Goal: Task Accomplishment & Management: Use online tool/utility

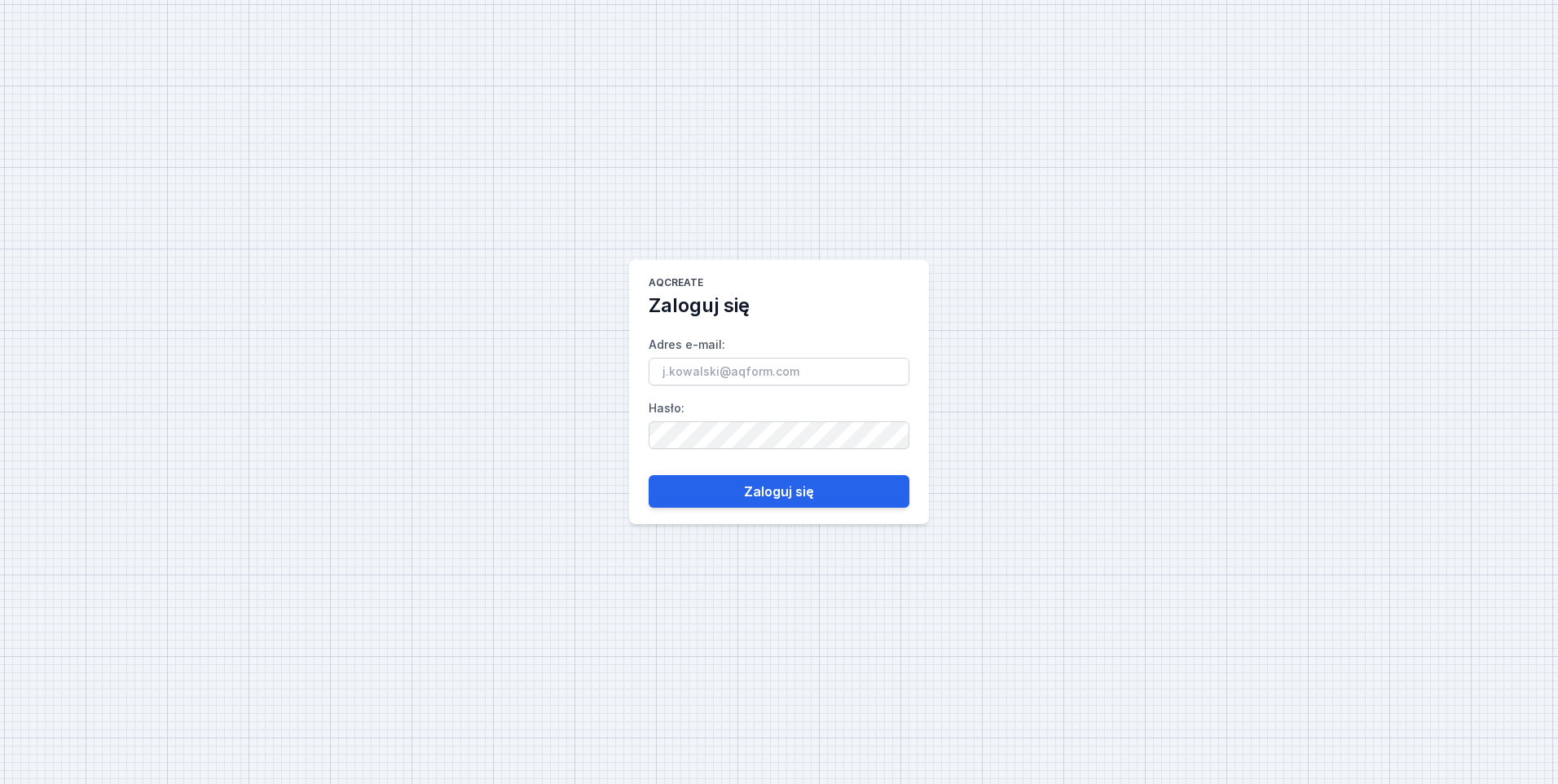
type input "[PERSON_NAME][EMAIL_ADDRESS][PERSON_NAME][DOMAIN_NAME]"
click at [733, 369] on input "[PERSON_NAME][EMAIL_ADDRESS][PERSON_NAME][DOMAIN_NAME]" at bounding box center [779, 372] width 260 height 28
click at [1184, 405] on div "AQcreate Zaloguj się Adres e-mail : [PERSON_NAME][EMAIL_ADDRESS][PERSON_NAME][D…" at bounding box center [779, 392] width 1558 height 784
click at [776, 492] on button "Zaloguj się" at bounding box center [779, 491] width 260 height 32
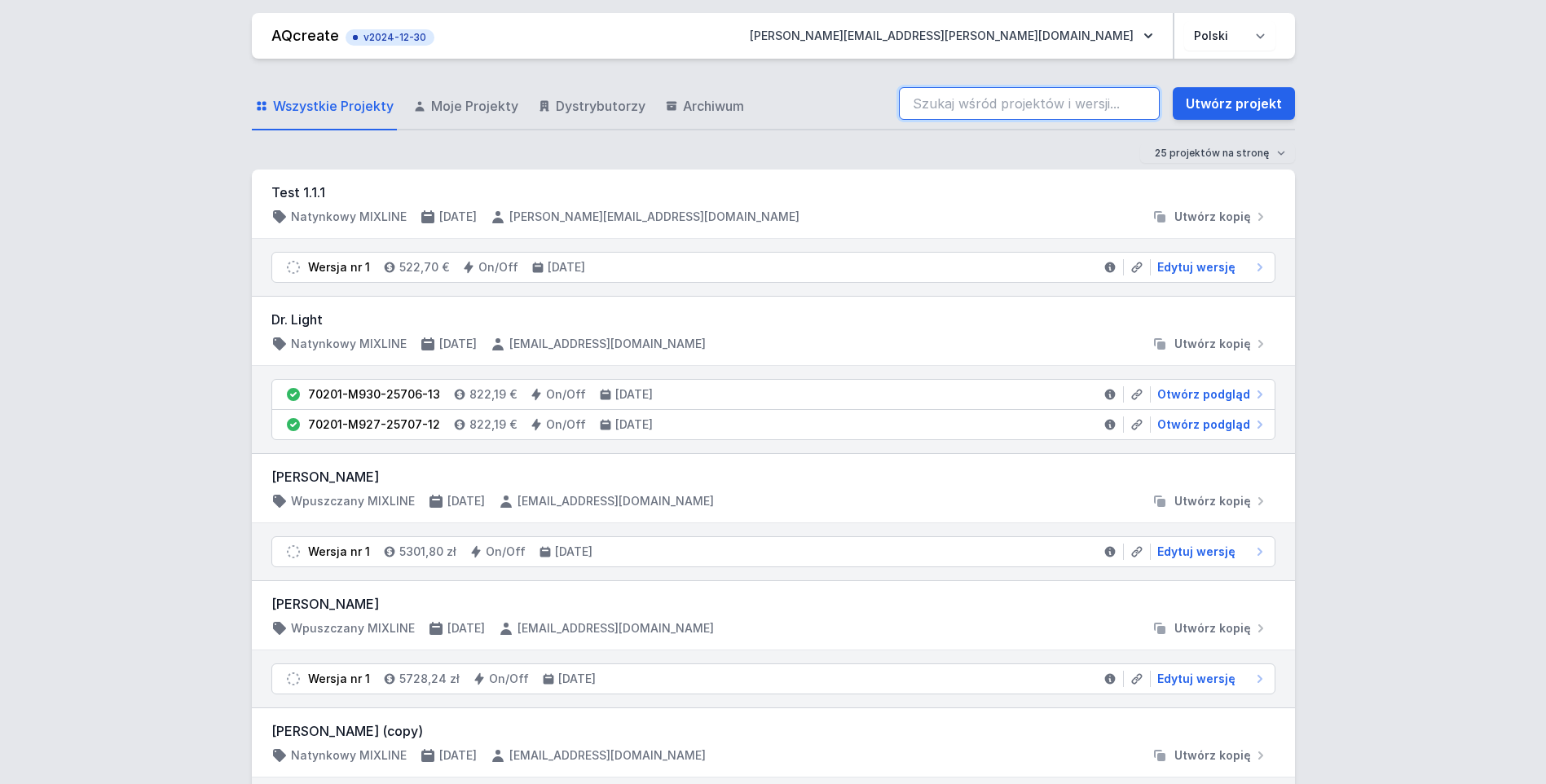
click at [1033, 98] on input "search" at bounding box center [1029, 103] width 260 height 32
paste input "70000-L940-22663-13"
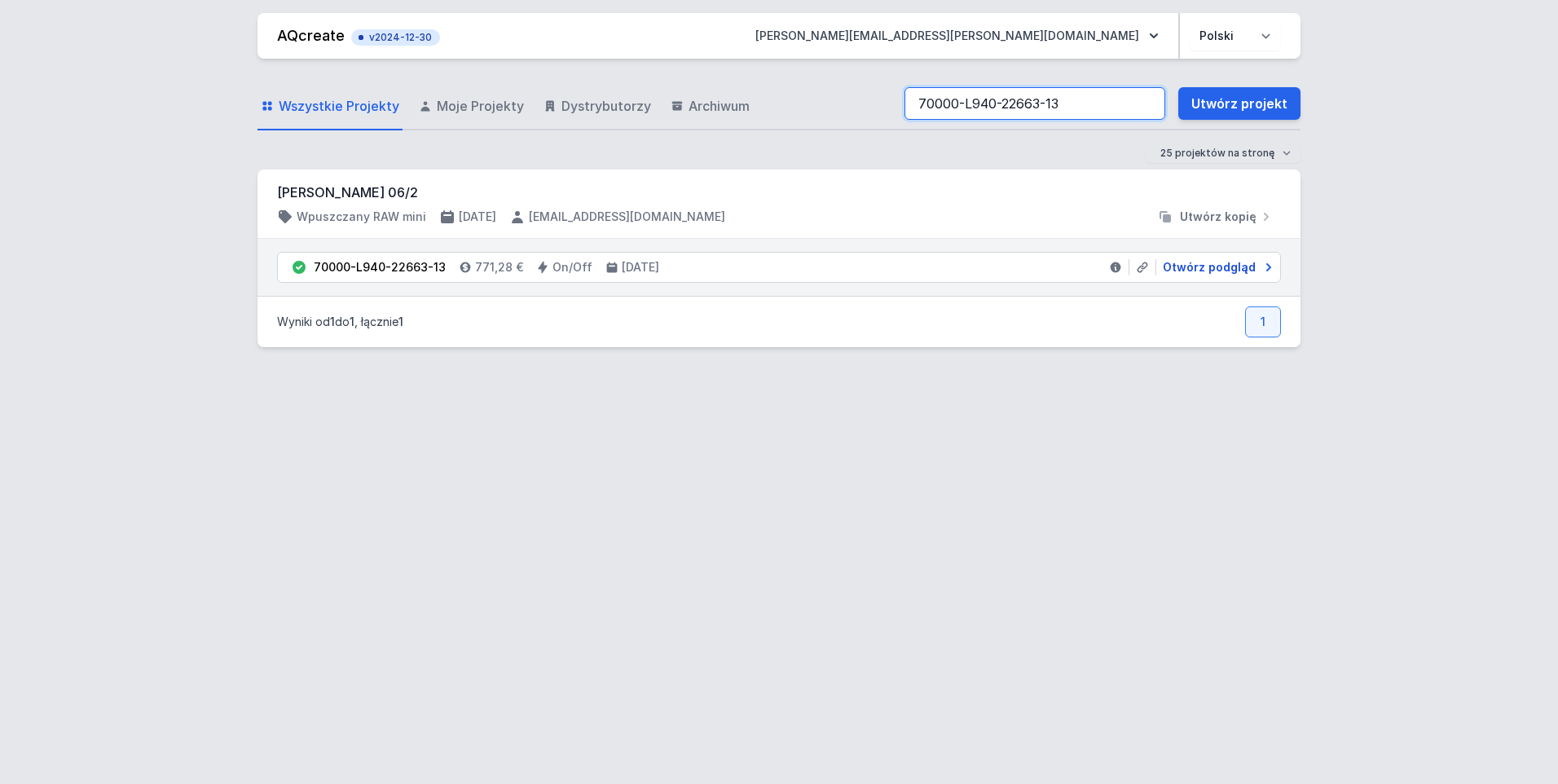
type input "70000-L940-22663-13"
click at [1208, 268] on span "Otwórz podgląd" at bounding box center [1210, 268] width 93 height 17
select select "L"
select select "4000"
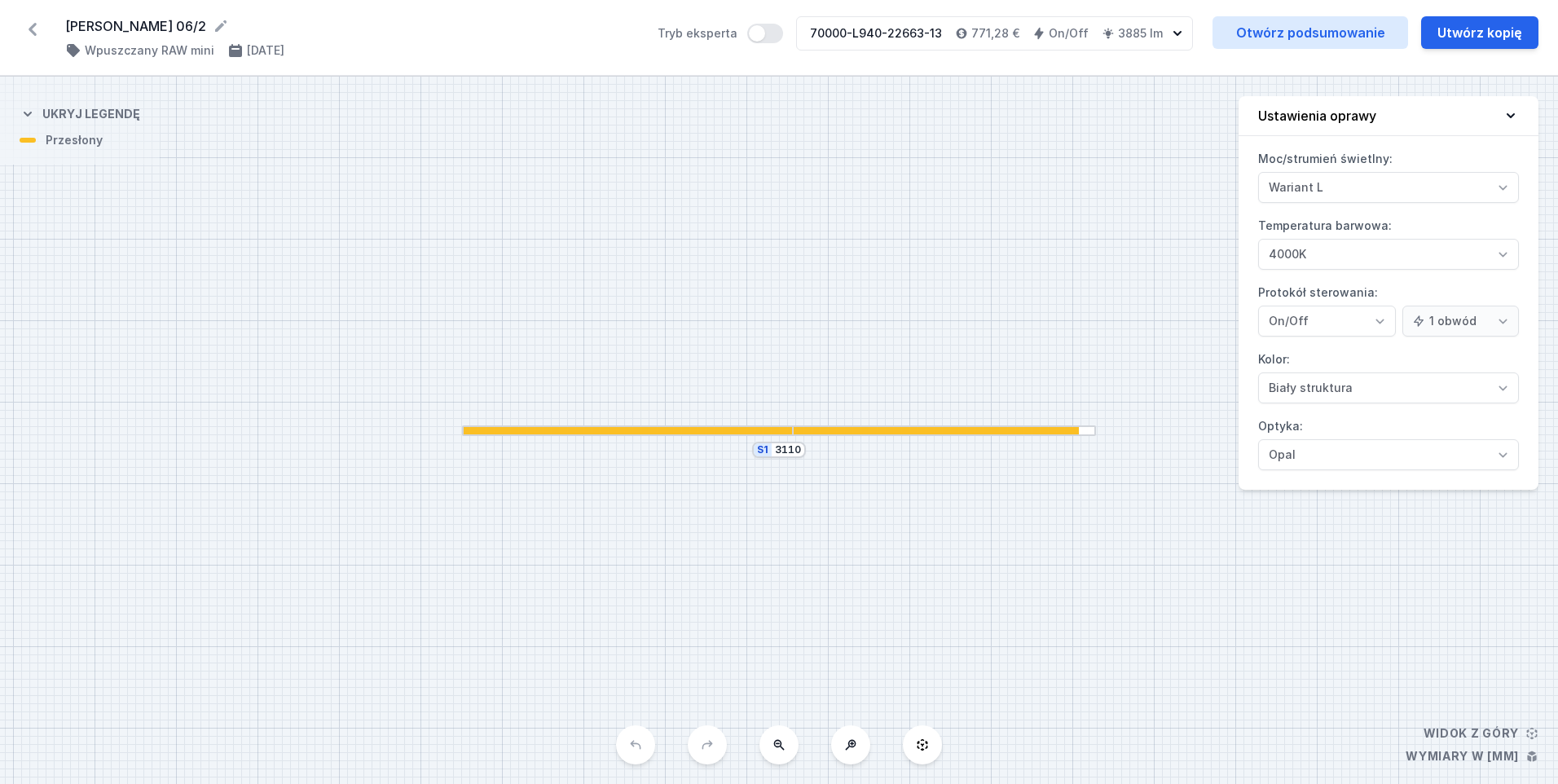
click at [1085, 436] on div "S1 3110" at bounding box center [779, 430] width 1558 height 707
click at [1495, 28] on button "Utwórz kopię" at bounding box center [1480, 32] width 118 height 32
select select "L"
select select "4000"
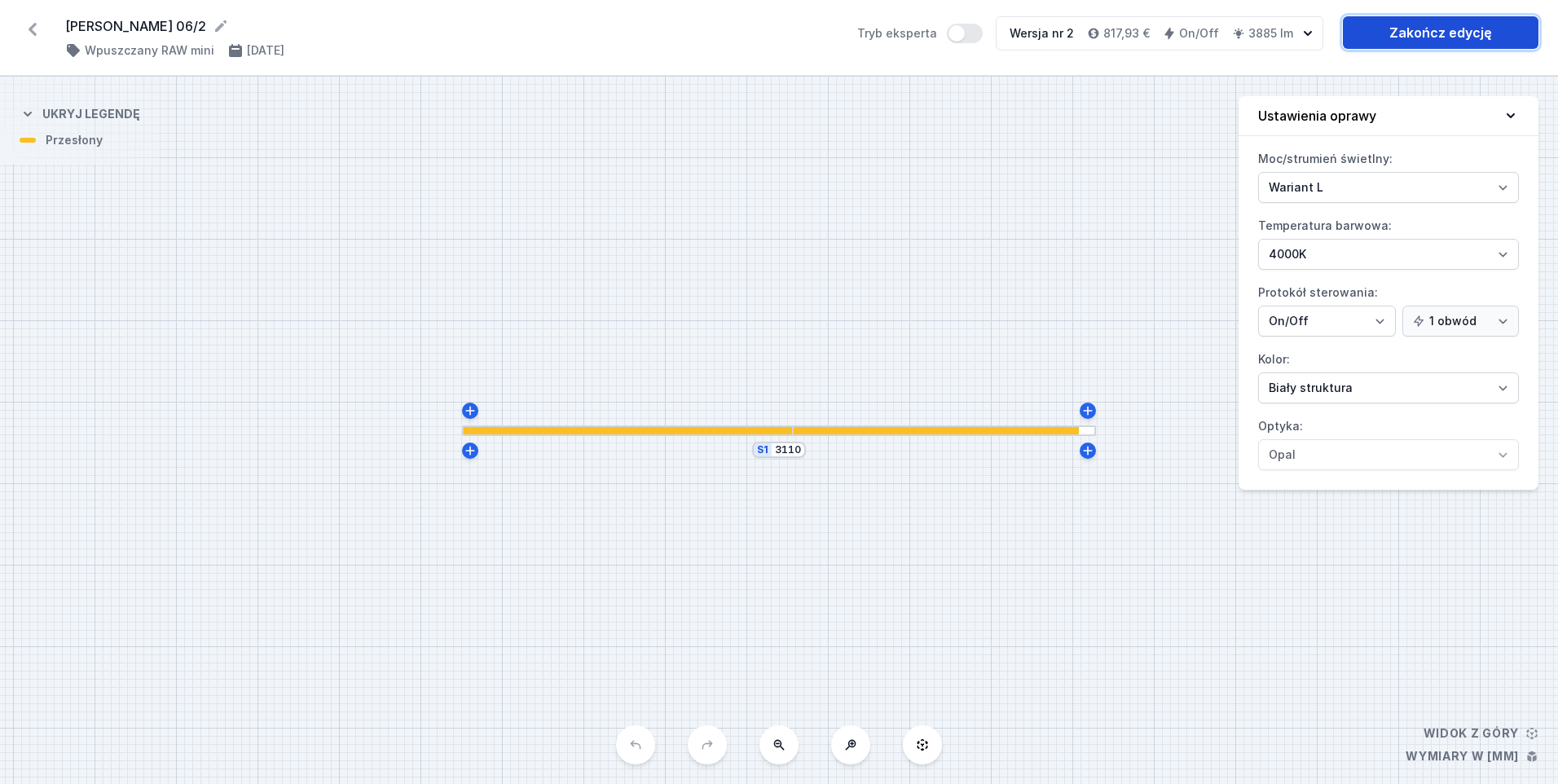
click at [1436, 33] on link "Zakończ edycję" at bounding box center [1440, 32] width 196 height 32
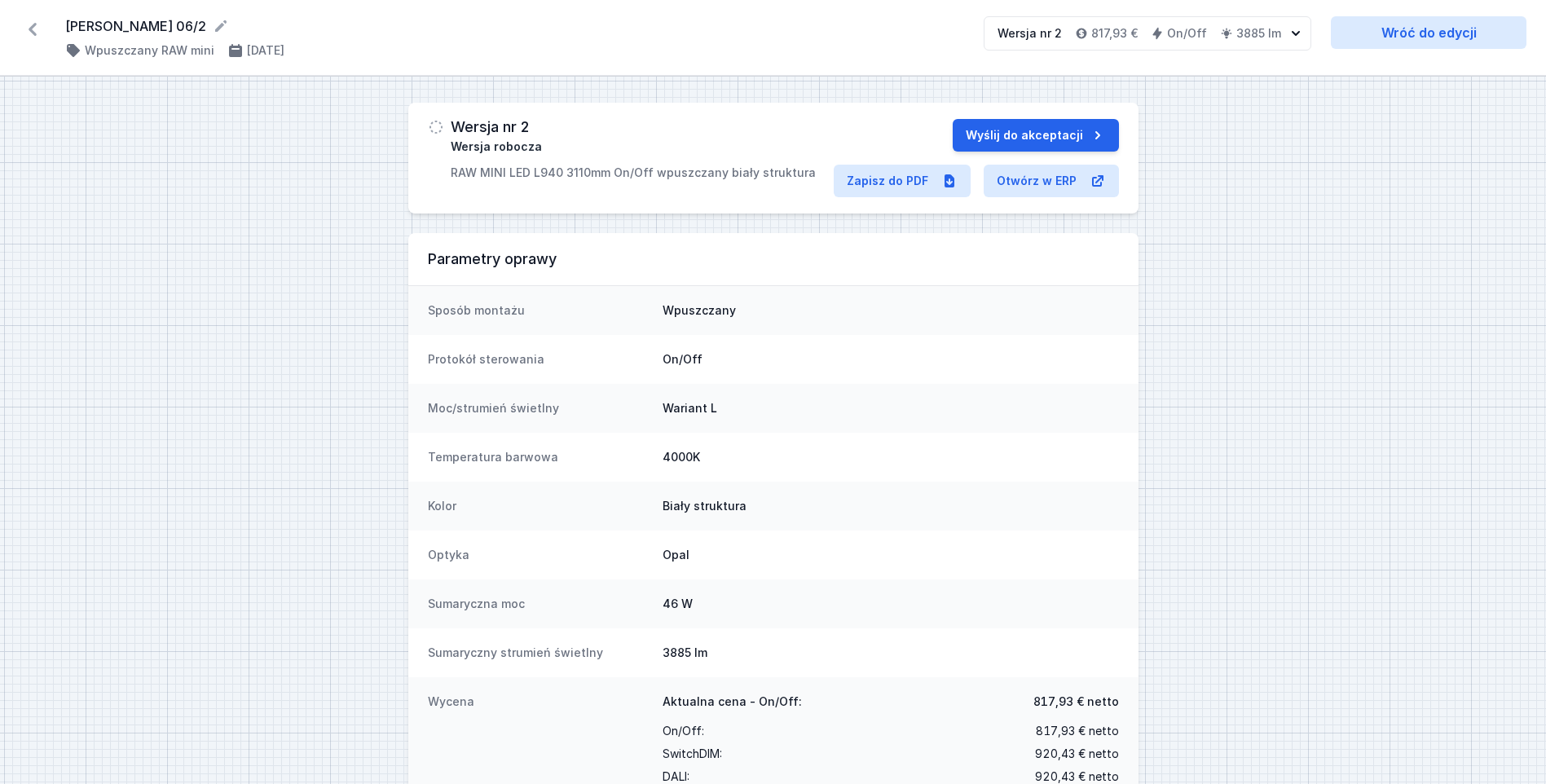
click at [31, 33] on icon at bounding box center [32, 30] width 26 height 26
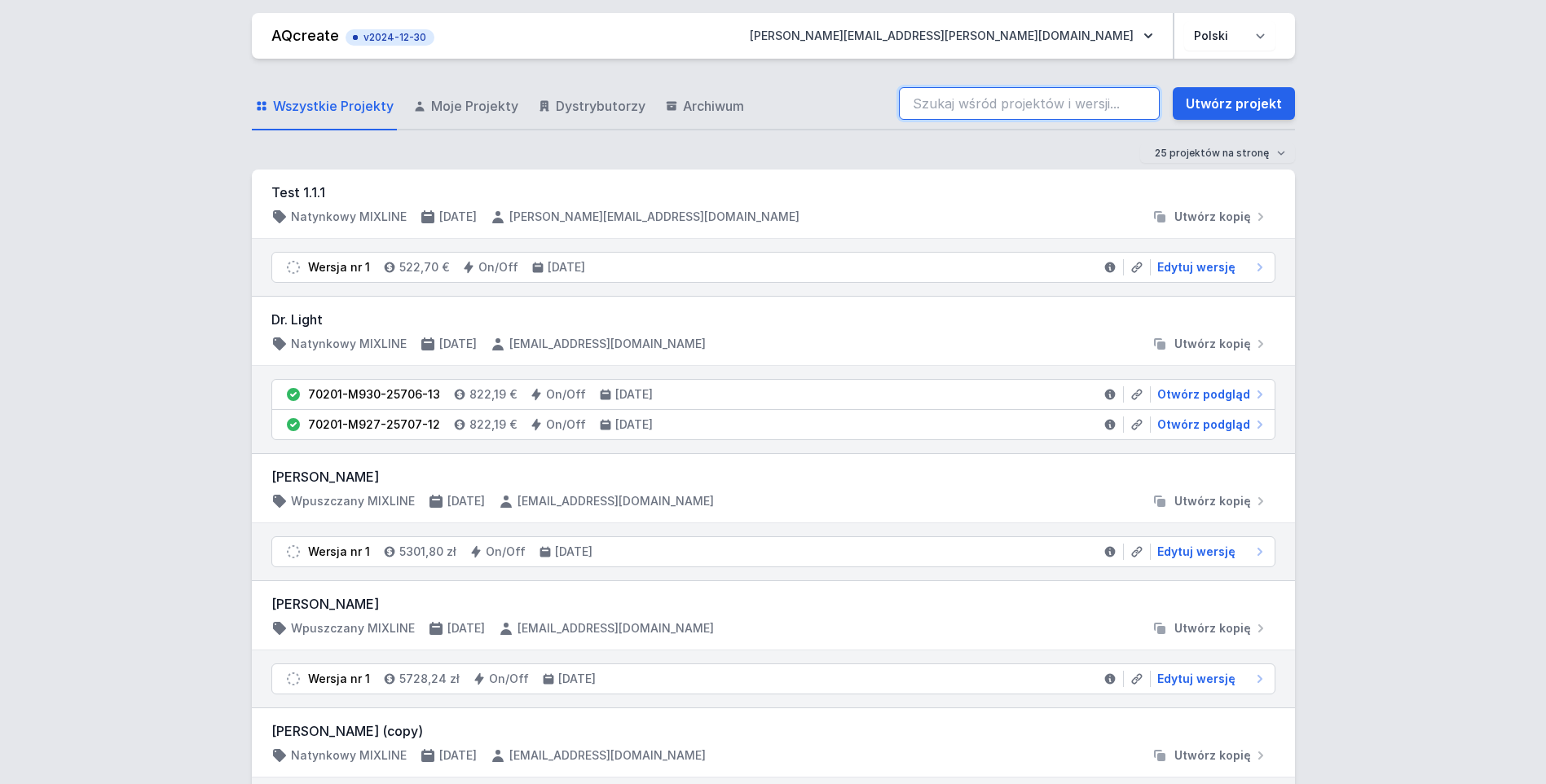
click at [1086, 97] on input "search" at bounding box center [1029, 103] width 260 height 32
paste input "70000-L940-22662-13"
click at [1022, 107] on input "70000-L940-22662-13" at bounding box center [1029, 103] width 260 height 32
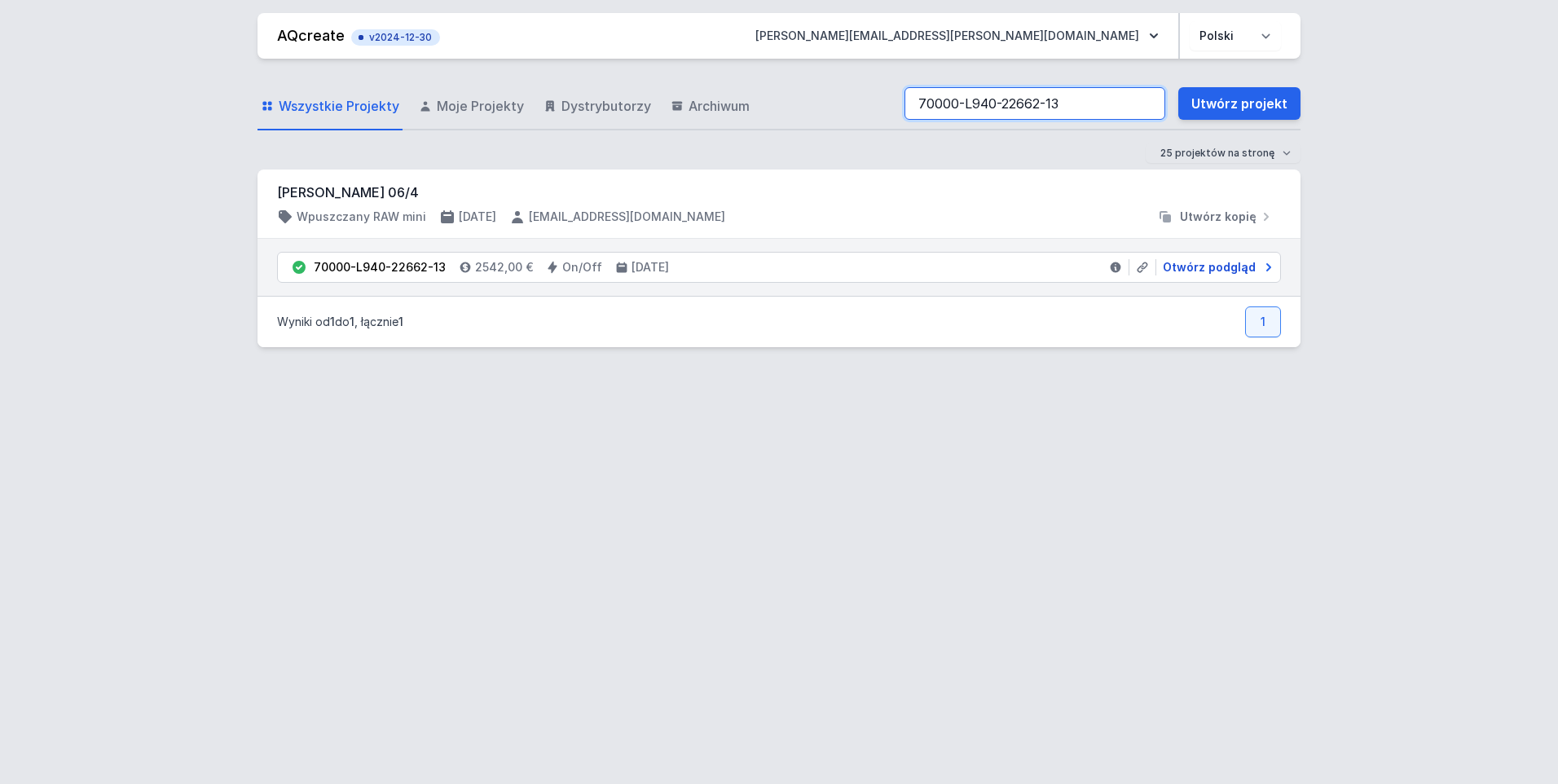
type input "70000-L940-22662-13"
click at [1196, 267] on span "Otwórz podgląd" at bounding box center [1210, 268] width 93 height 17
select select "L"
select select "4000"
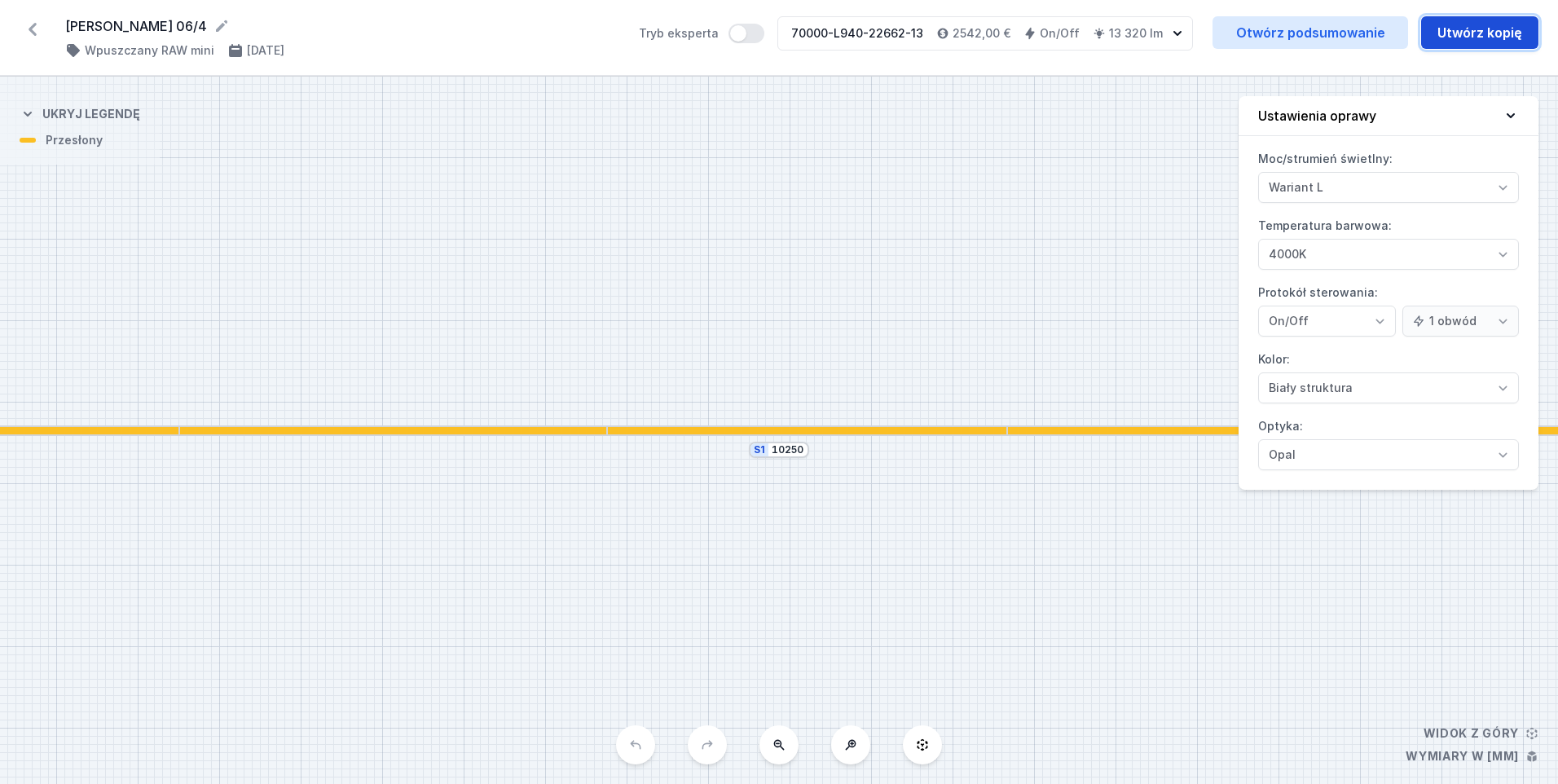
click at [1457, 35] on button "Utwórz kopię" at bounding box center [1480, 32] width 118 height 32
select select "L"
select select "4000"
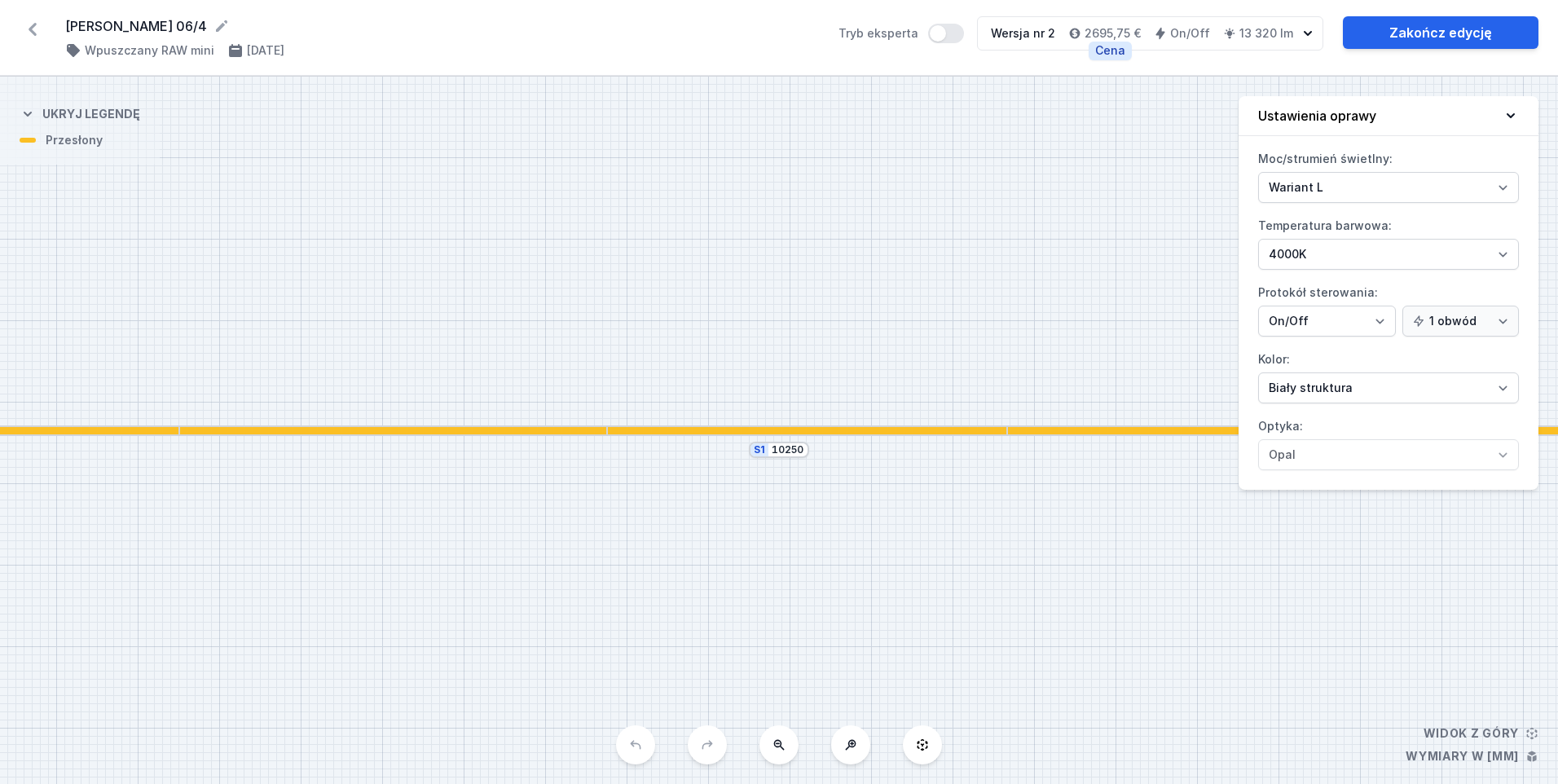
drag, startPoint x: 1134, startPoint y: 32, endPoint x: 1103, endPoint y: 34, distance: 31.1
click at [1103, 34] on h4 "2695,75 €" at bounding box center [1112, 33] width 57 height 17
click at [1478, 29] on link "Zakończ edycję" at bounding box center [1440, 32] width 196 height 32
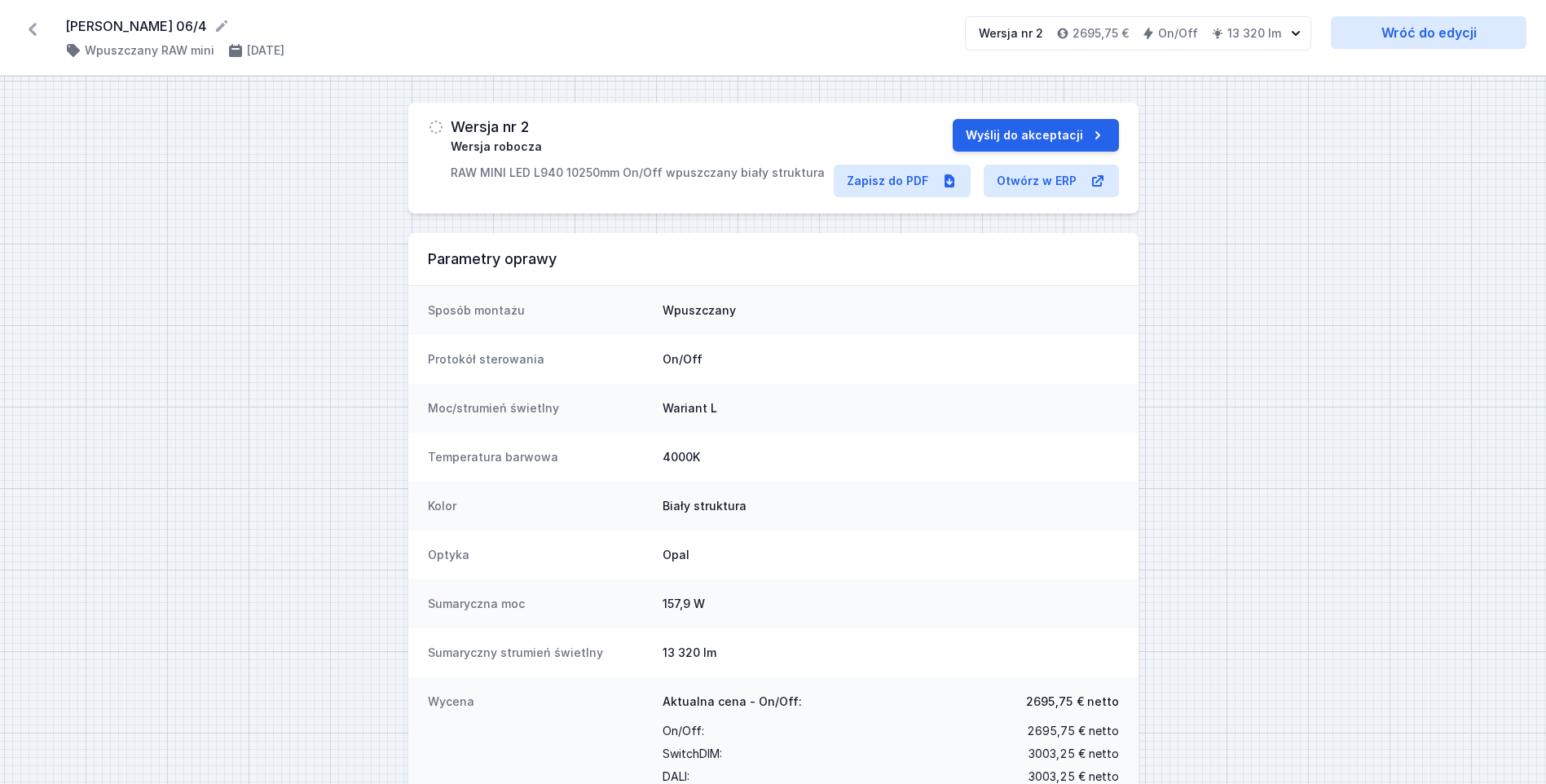
click at [32, 23] on icon at bounding box center [32, 30] width 26 height 26
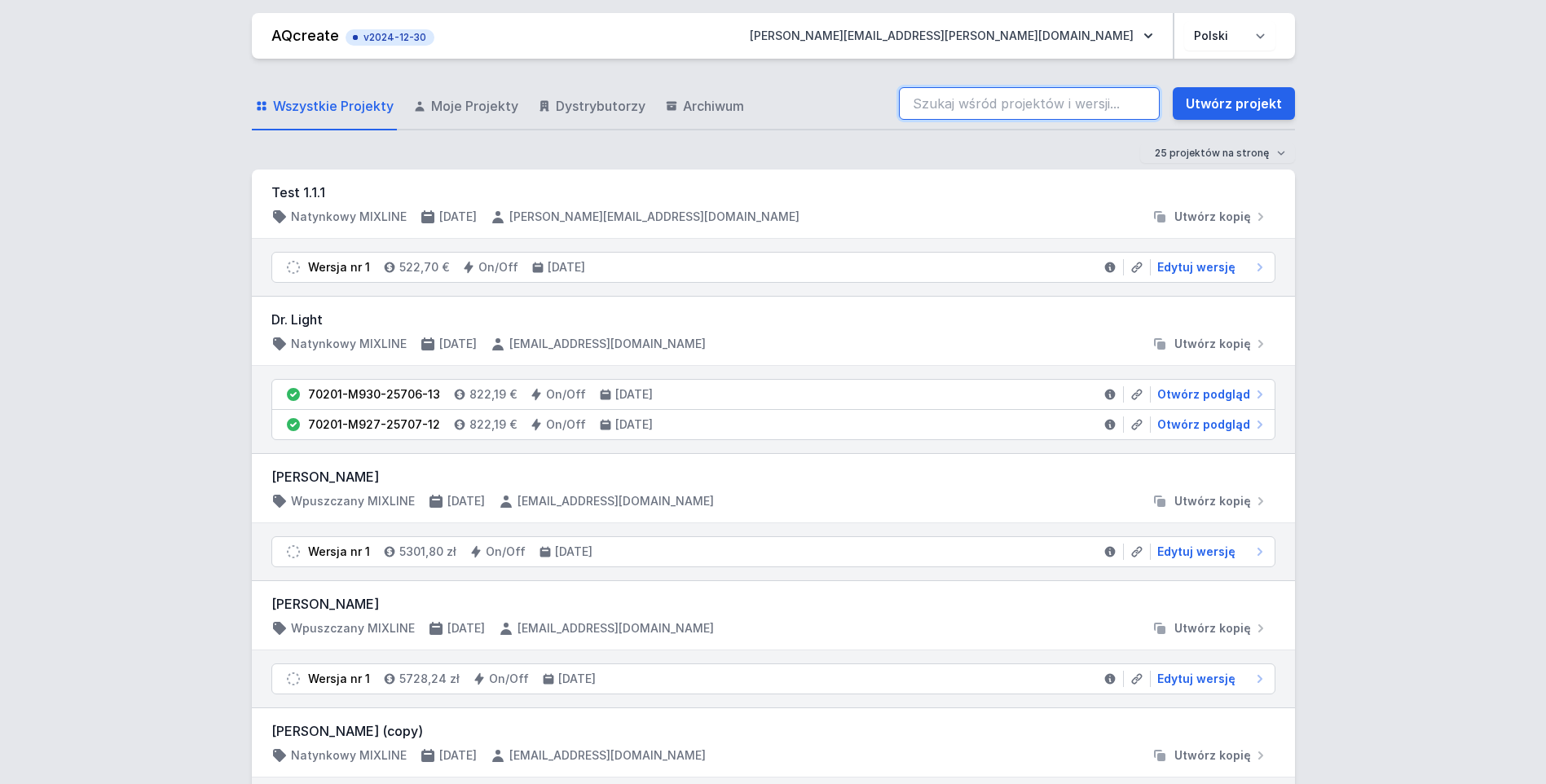
click at [1042, 112] on input "search" at bounding box center [1029, 103] width 260 height 32
paste input "0000-L940-22661-13"
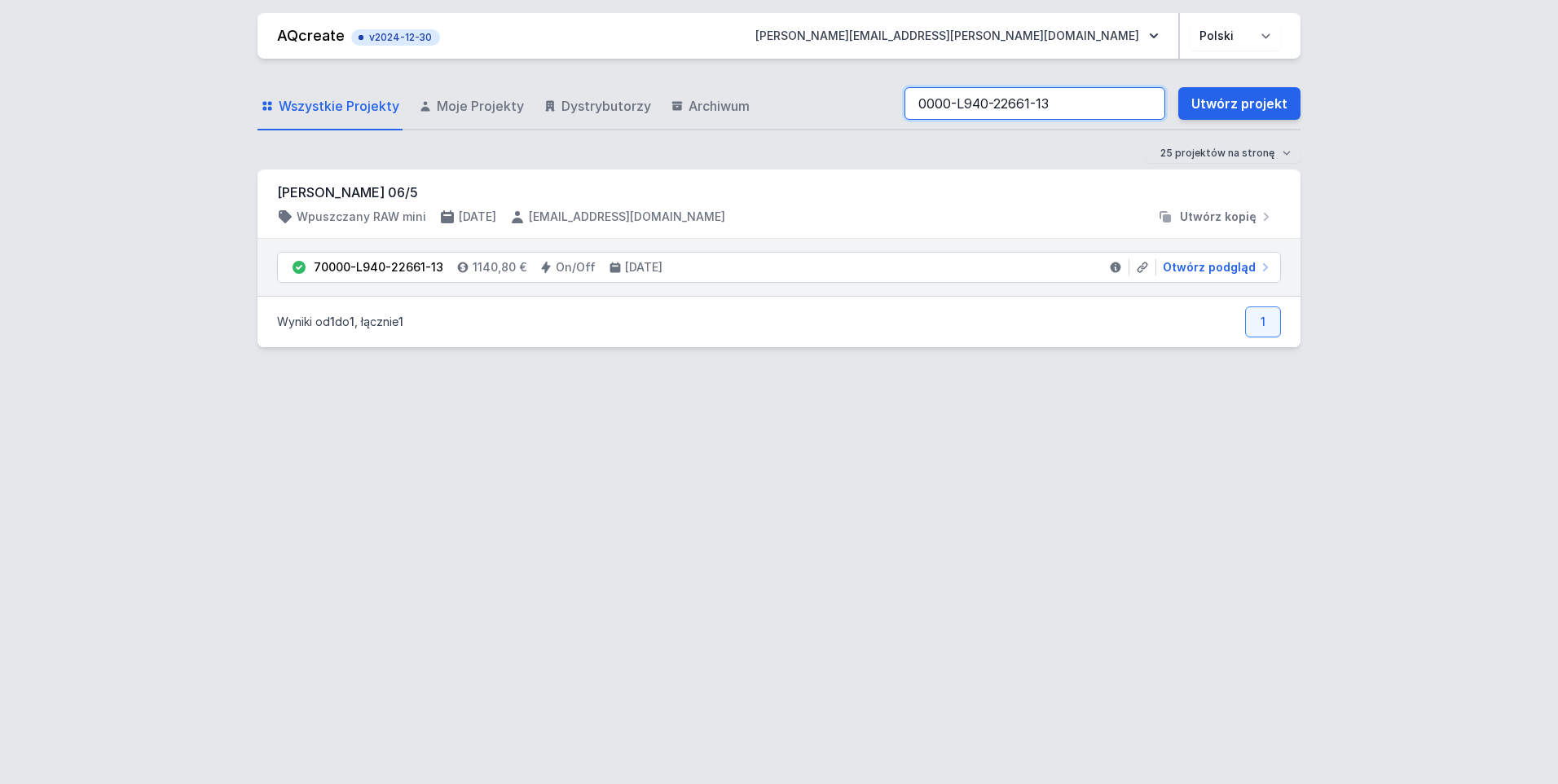
click at [922, 107] on input "0000-L940-22661-13" at bounding box center [1034, 103] width 260 height 32
type input "70000-L940-22661-13"
click at [1210, 266] on span "Otwórz podgląd" at bounding box center [1210, 268] width 93 height 17
select select "L"
select select "4000"
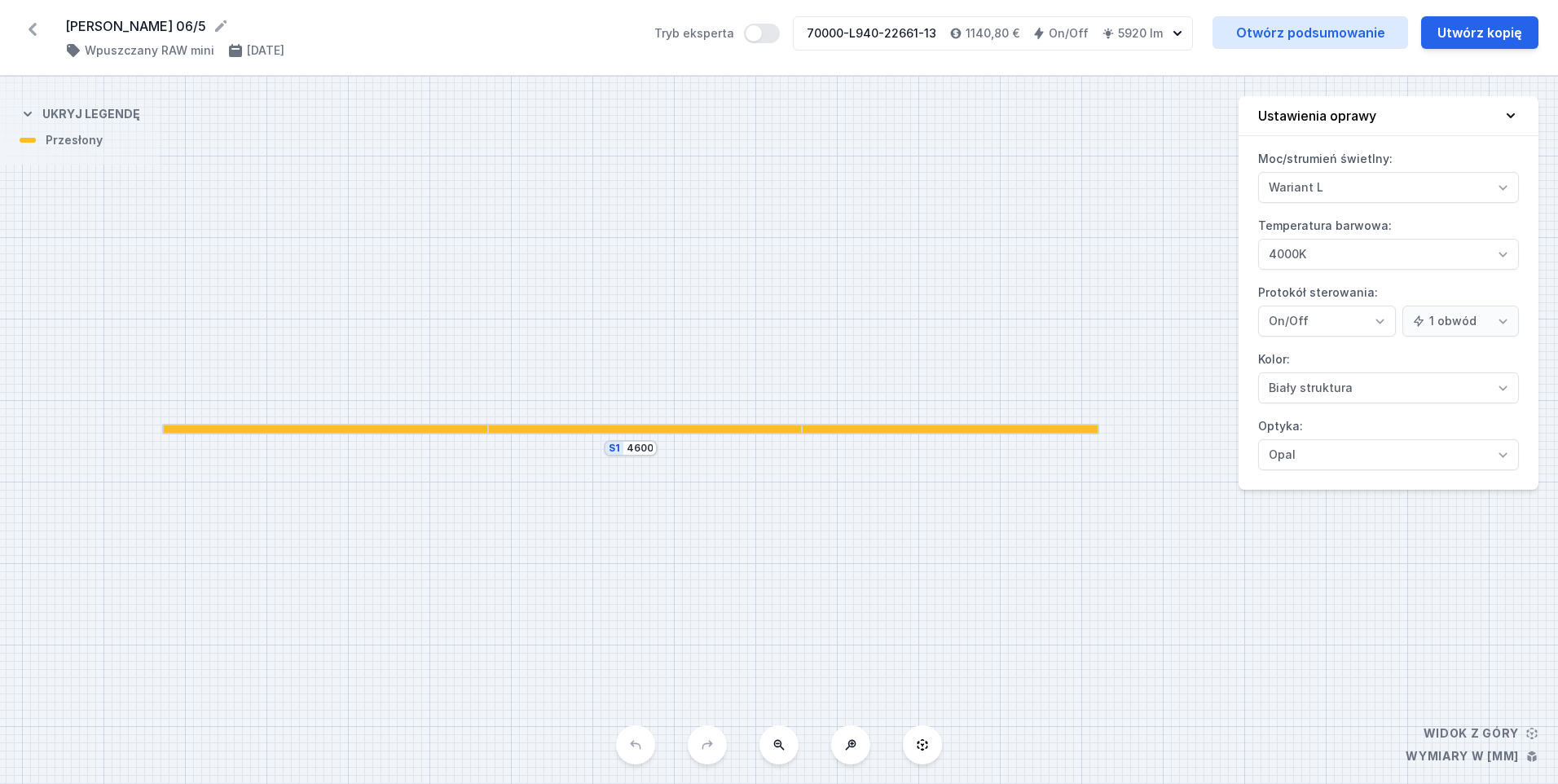
drag, startPoint x: 999, startPoint y: 282, endPoint x: 883, endPoint y: 280, distance: 116.0
click at [857, 280] on div "S1 4600" at bounding box center [779, 430] width 1558 height 707
click at [1505, 38] on button "Utwórz kopię" at bounding box center [1480, 32] width 118 height 32
select select "L"
select select "4000"
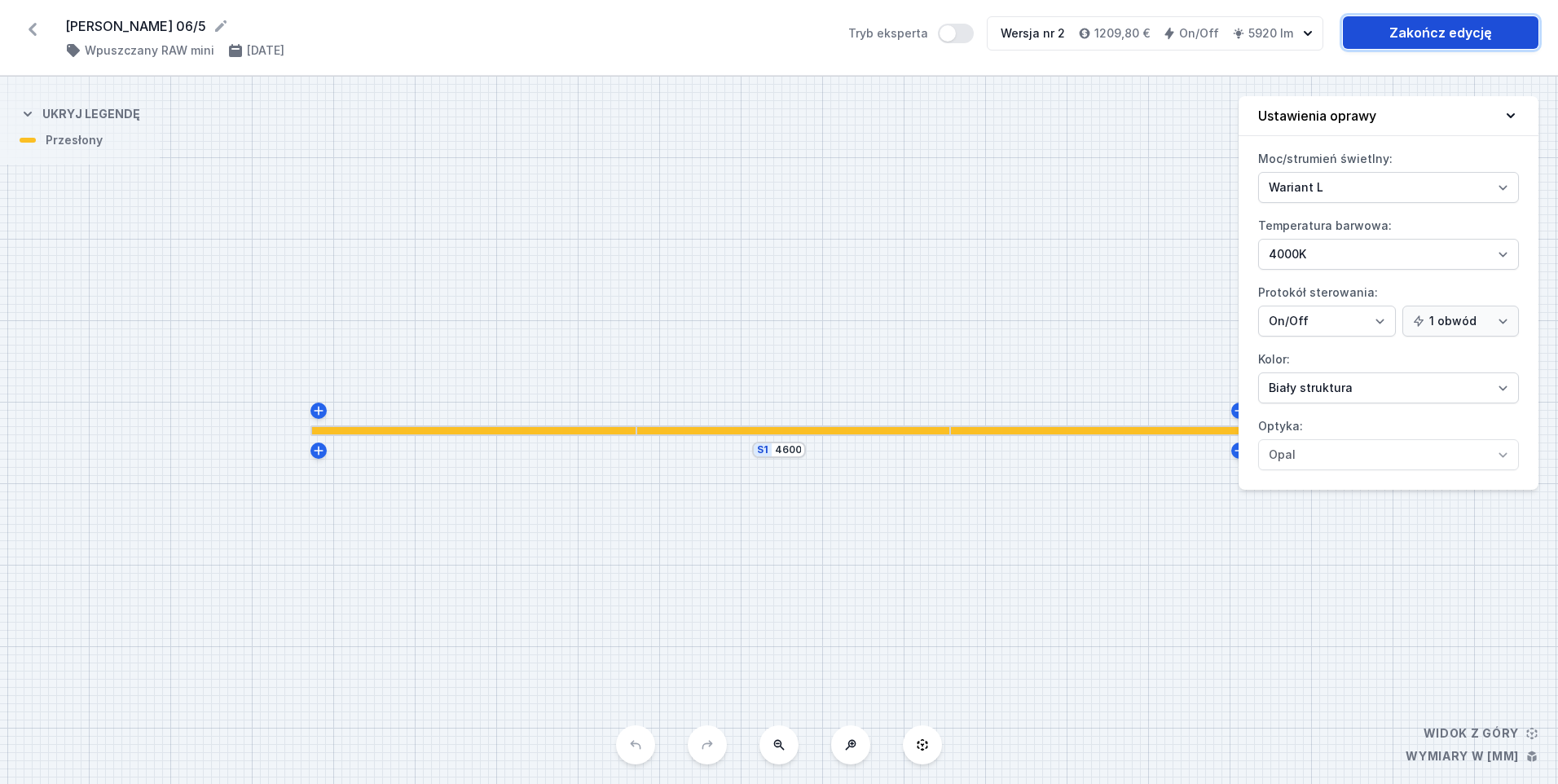
click at [1484, 40] on link "Zakończ edycję" at bounding box center [1440, 32] width 196 height 32
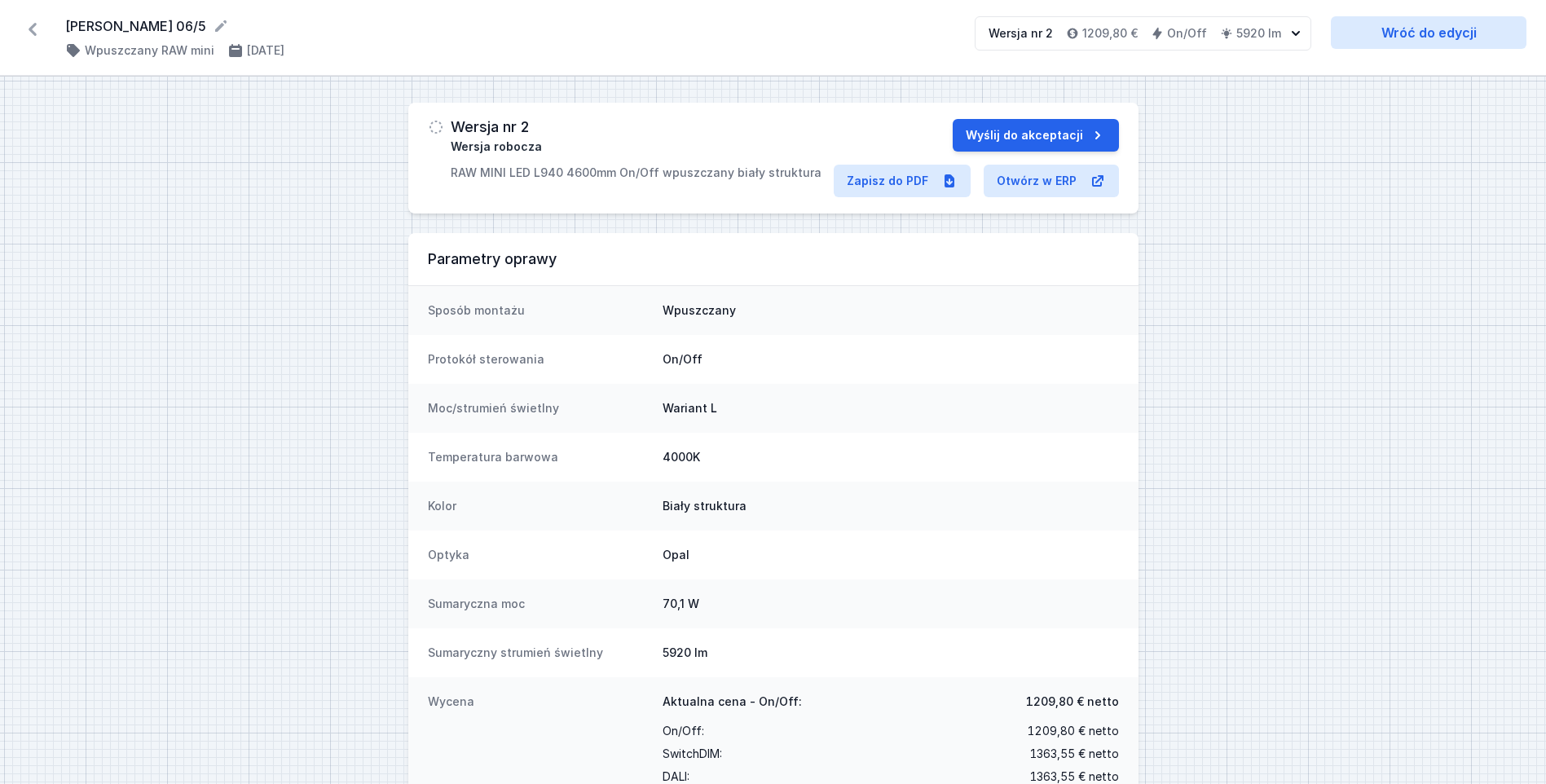
click at [31, 27] on icon at bounding box center [32, 30] width 8 height 13
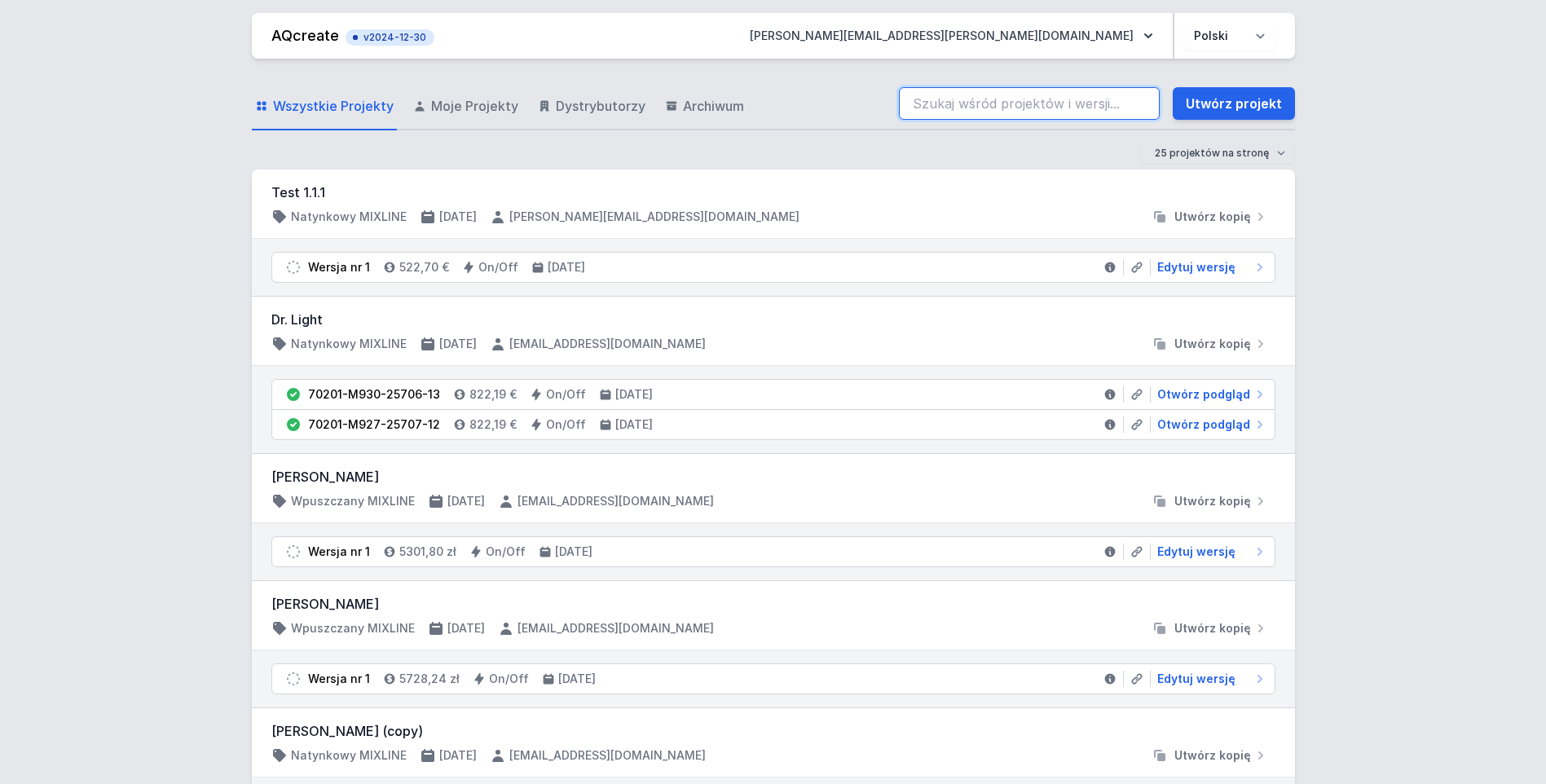
click at [990, 94] on input "search" at bounding box center [1029, 103] width 260 height 32
paste input "70000-L940-22660-13"
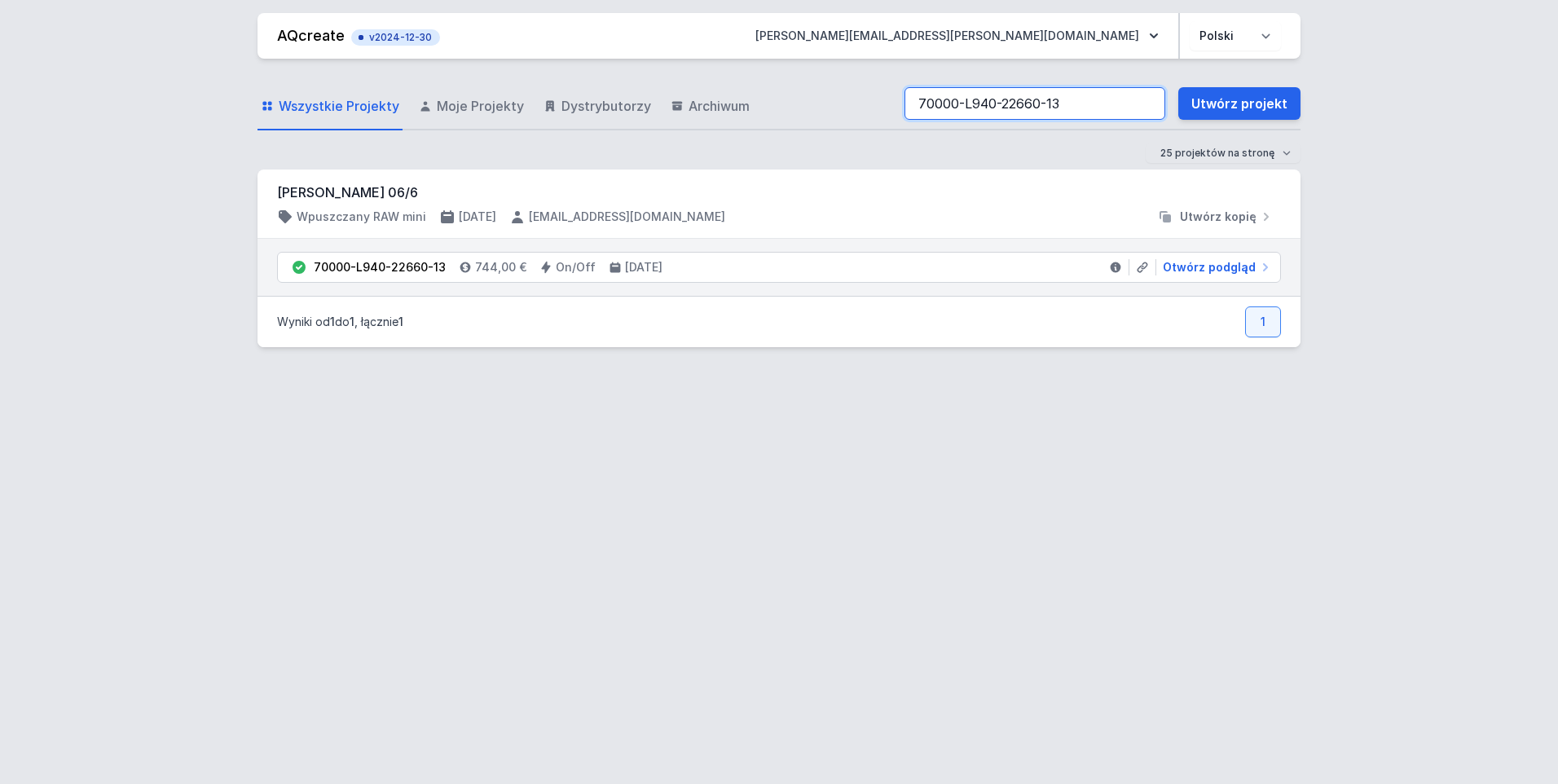
type input "70000-L940-22660-13"
click at [1175, 248] on div "70000-L940-22660-13 744,00 € On/Off [DATE] Otwórz podgląd" at bounding box center [779, 268] width 1044 height 57
click at [1183, 260] on span "Otwórz podgląd" at bounding box center [1210, 268] width 93 height 17
select select "L"
select select "4000"
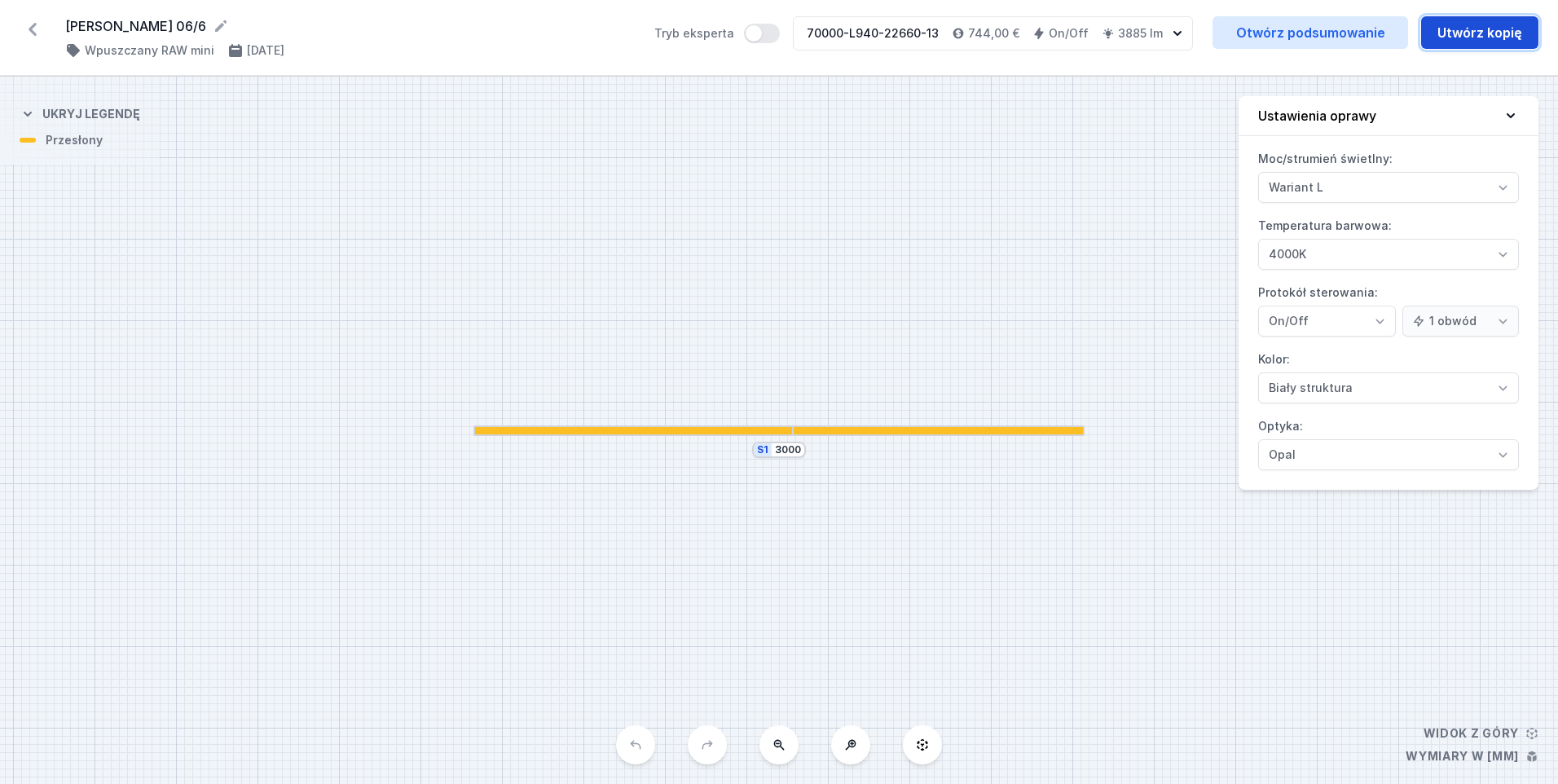
click at [1481, 36] on button "Utwórz kopię" at bounding box center [1480, 32] width 118 height 32
select select "L"
select select "4000"
